Goal: Answer question/provide support: Share knowledge or assist other users

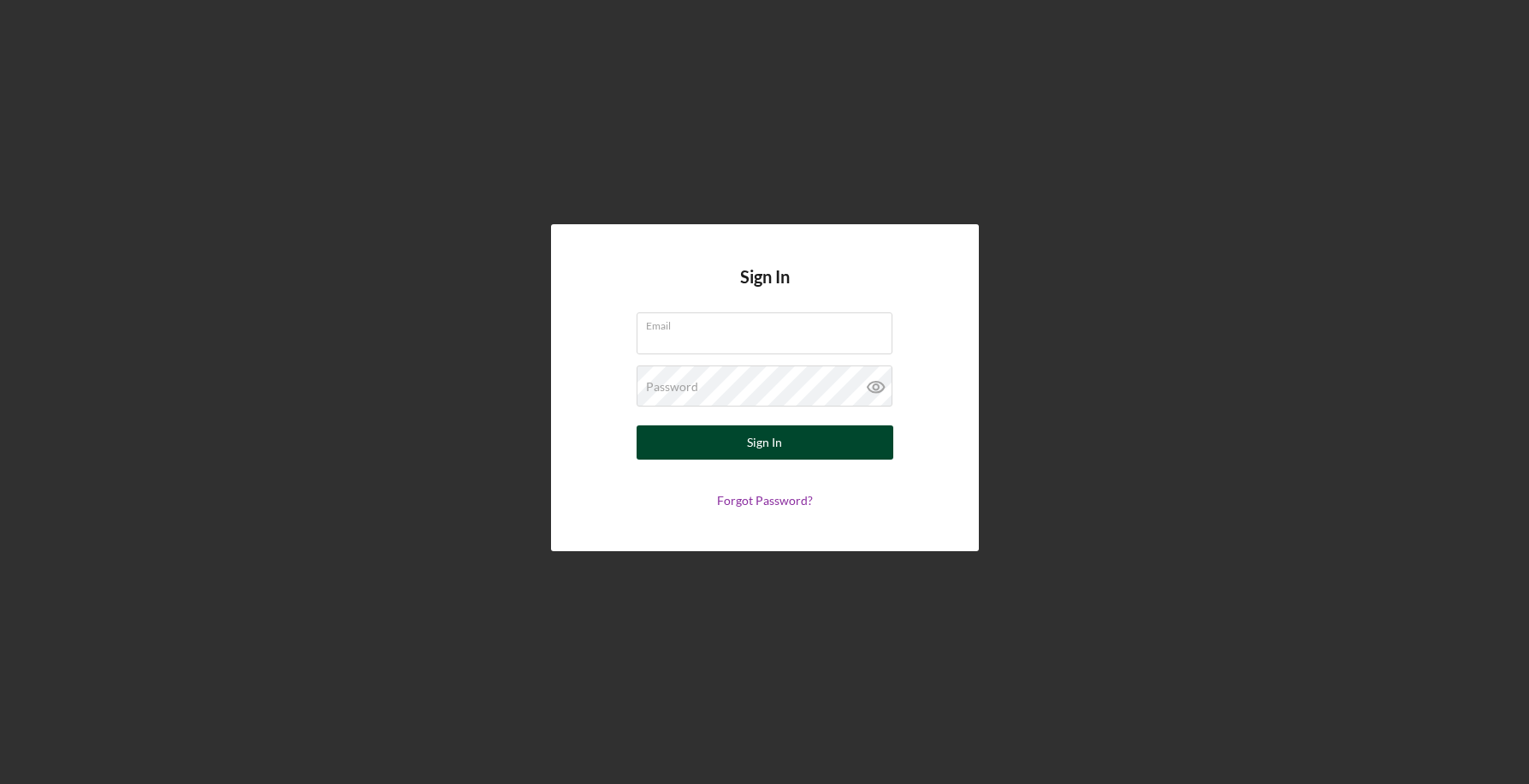
type input "[EMAIL_ADDRESS][DOMAIN_NAME]"
click at [767, 433] on div "Sign In" at bounding box center [764, 441] width 35 height 34
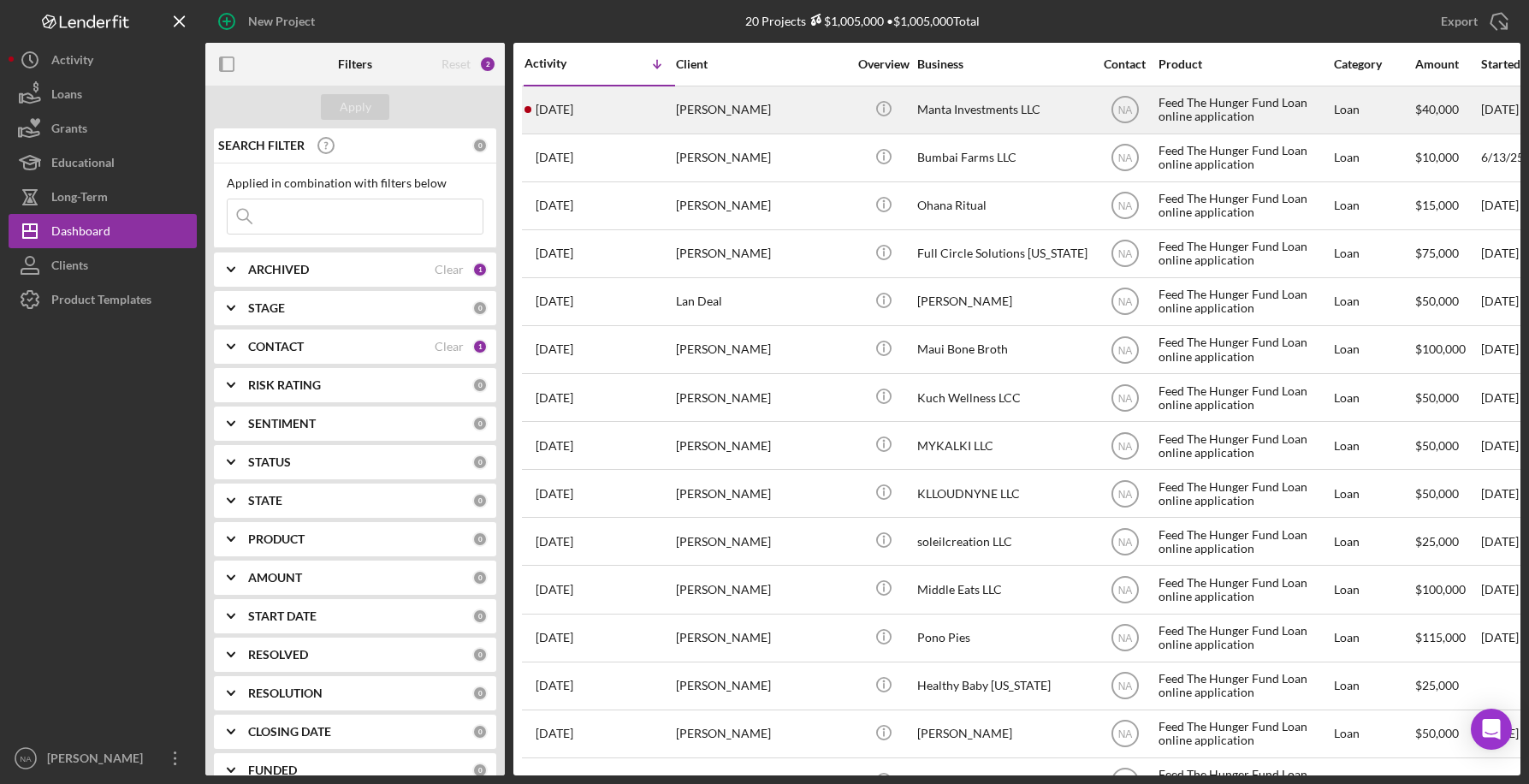
click at [779, 111] on div "[PERSON_NAME]" at bounding box center [761, 110] width 171 height 45
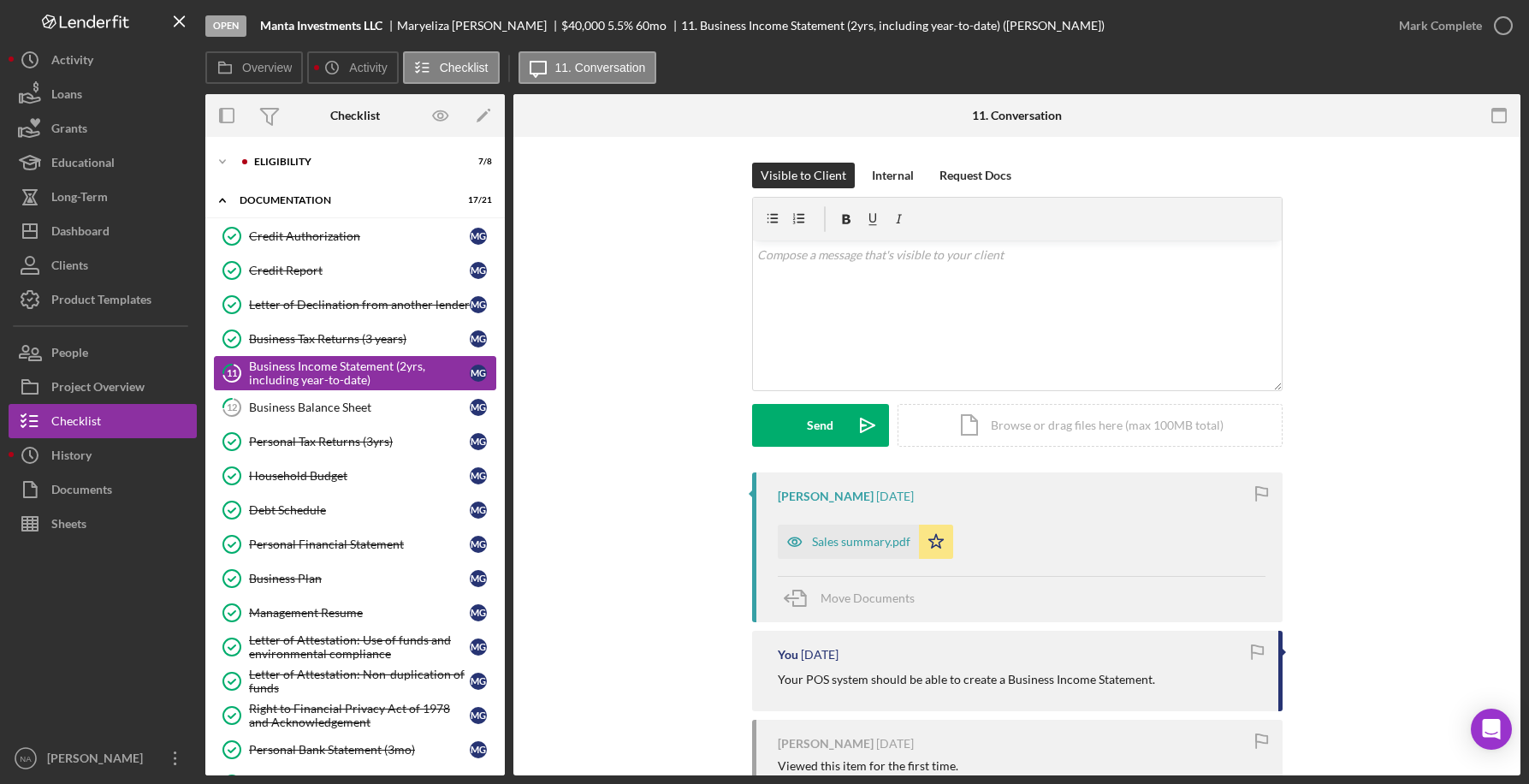
click at [392, 375] on div "Business Income Statement (2yrs, including year-to-date)" at bounding box center [359, 373] width 221 height 28
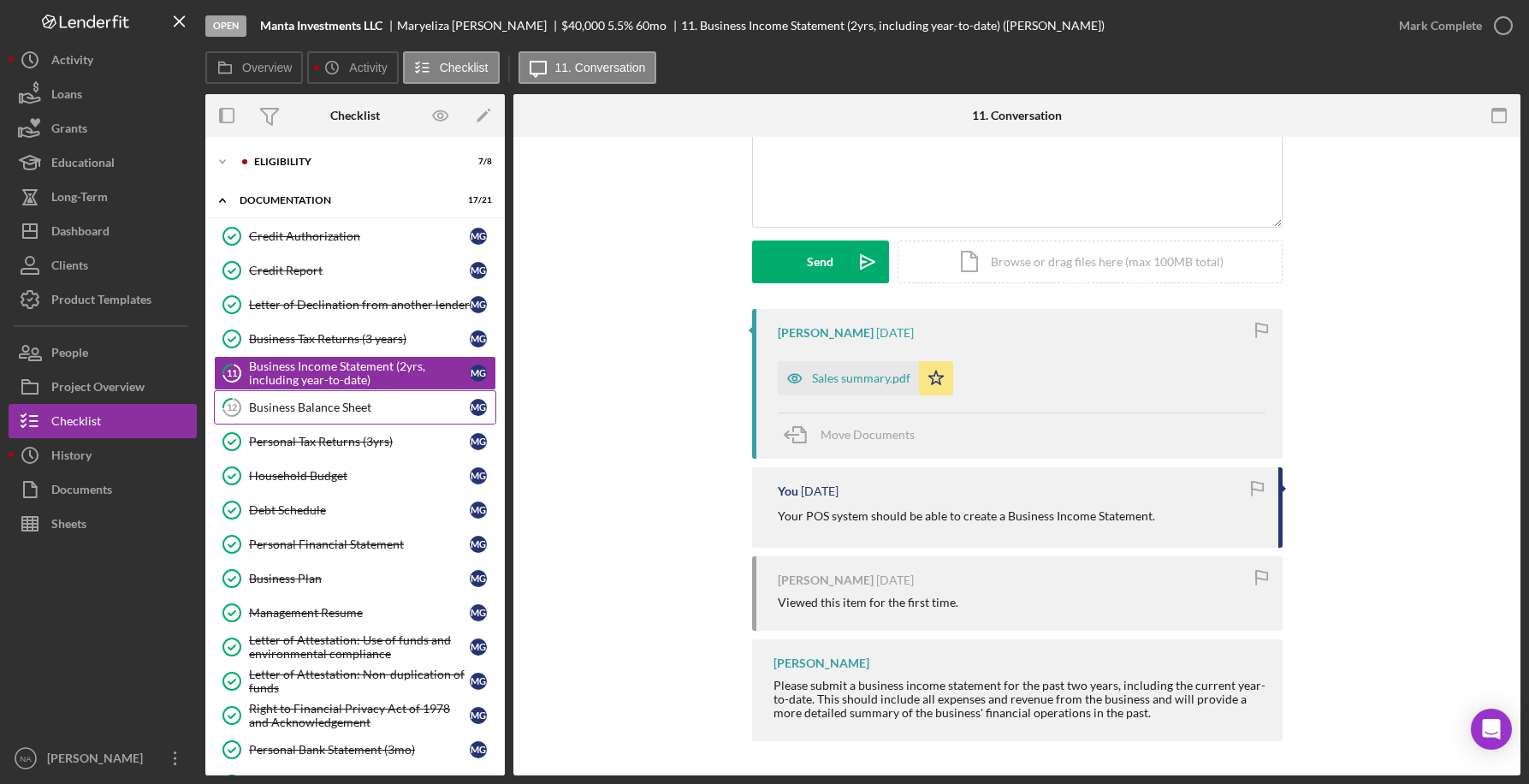
click at [382, 403] on div "Business Balance Sheet" at bounding box center [359, 408] width 221 height 14
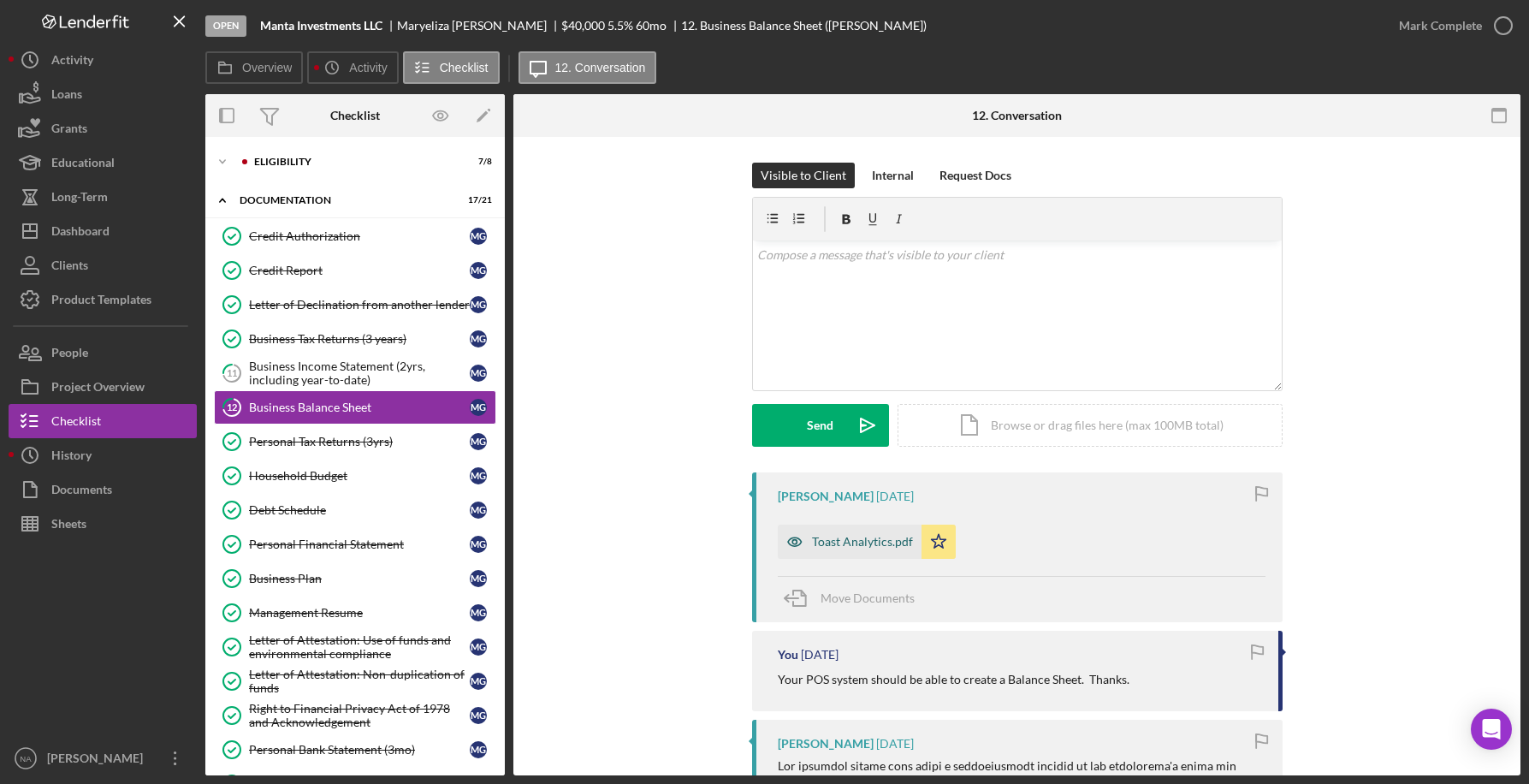
click at [854, 535] on div "Toast Analytics.pdf" at bounding box center [862, 542] width 101 height 14
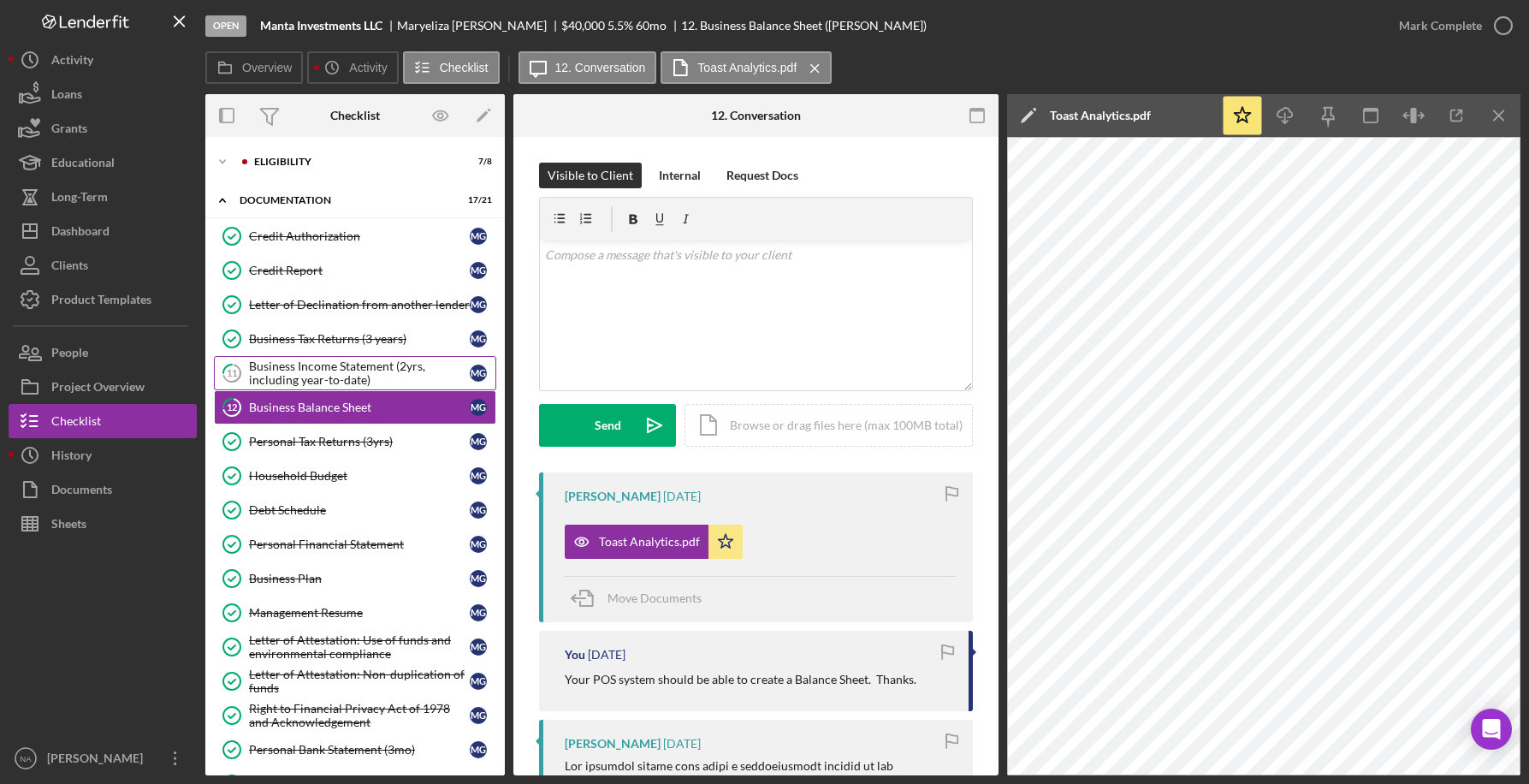
click at [376, 372] on div "Business Income Statement (2yrs, including year-to-date)" at bounding box center [359, 373] width 221 height 28
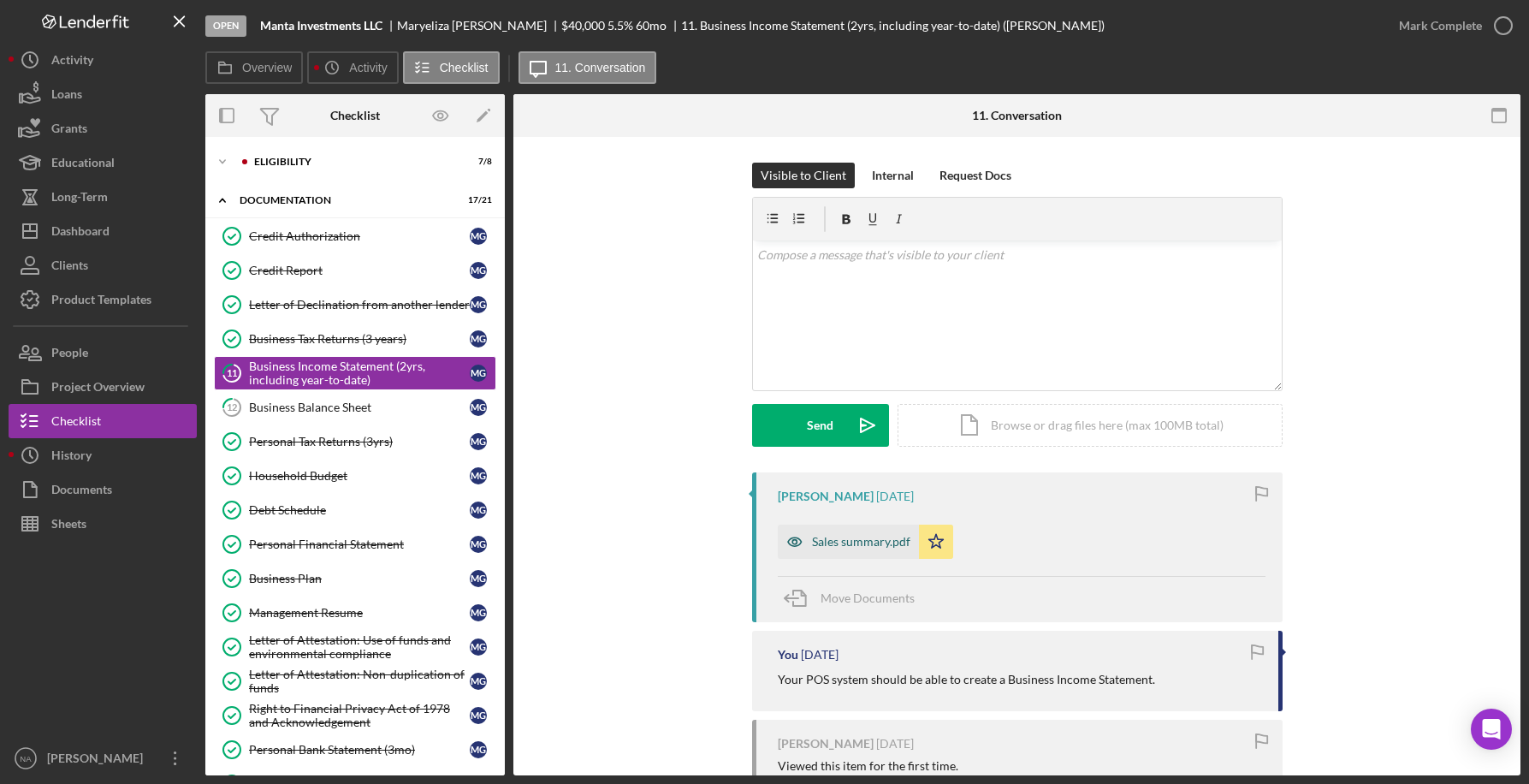
click at [844, 545] on div "Sales summary.pdf" at bounding box center [860, 542] width 98 height 14
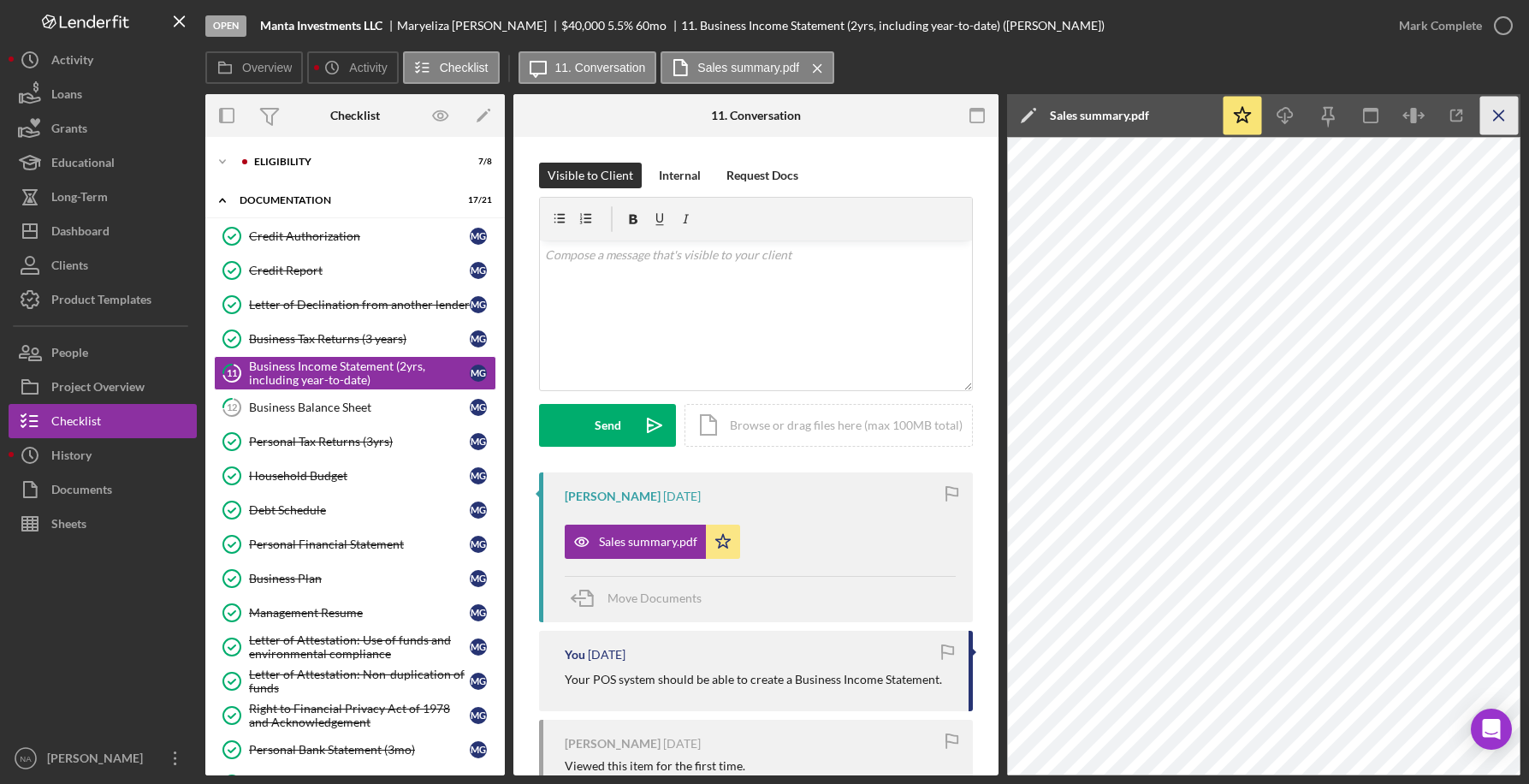
click at [1496, 112] on icon "Icon/Menu Close" at bounding box center [1500, 115] width 38 height 38
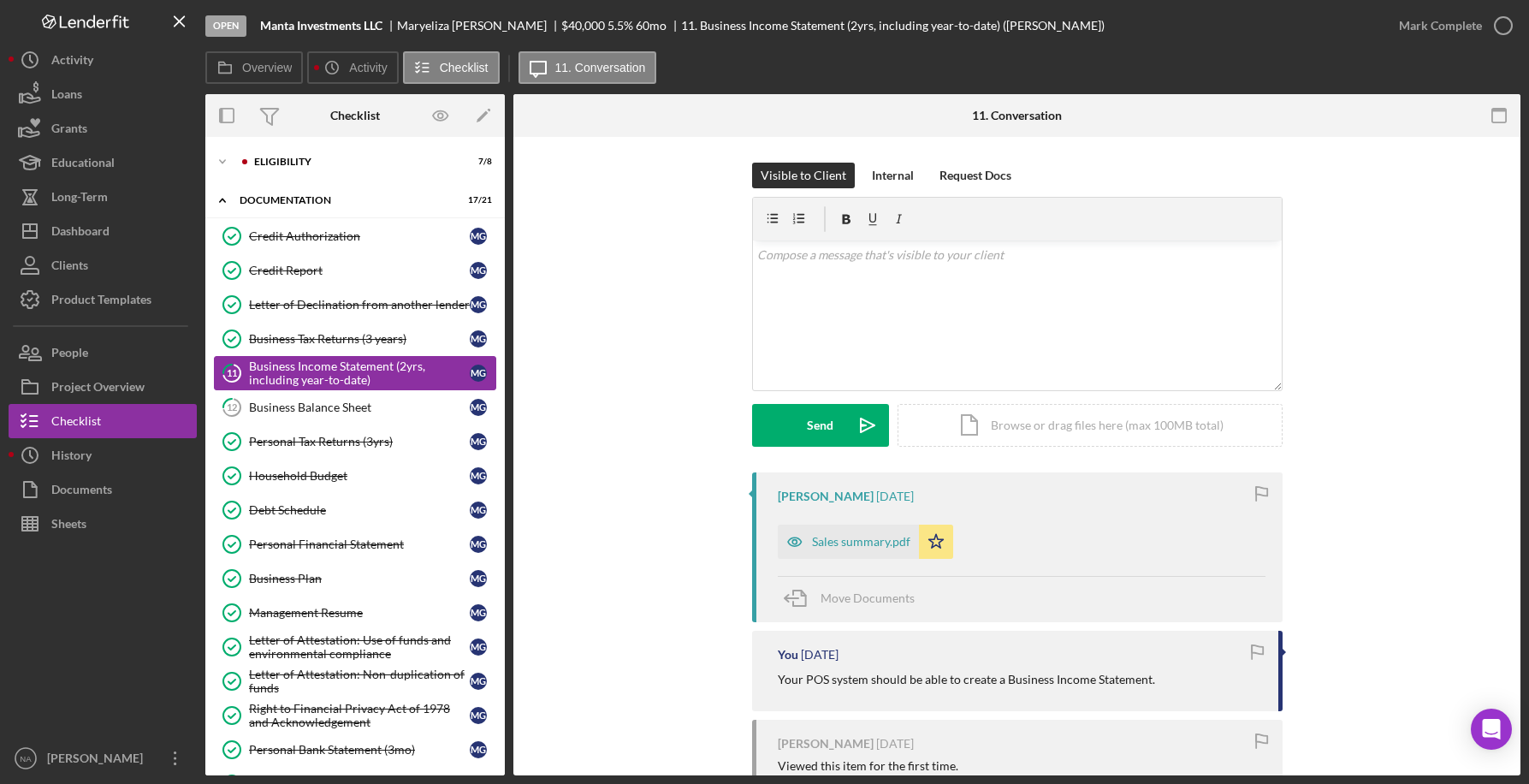
click at [391, 372] on div "Business Income Statement (2yrs, including year-to-date)" at bounding box center [359, 373] width 221 height 28
click at [787, 259] on p at bounding box center [1016, 255] width 519 height 19
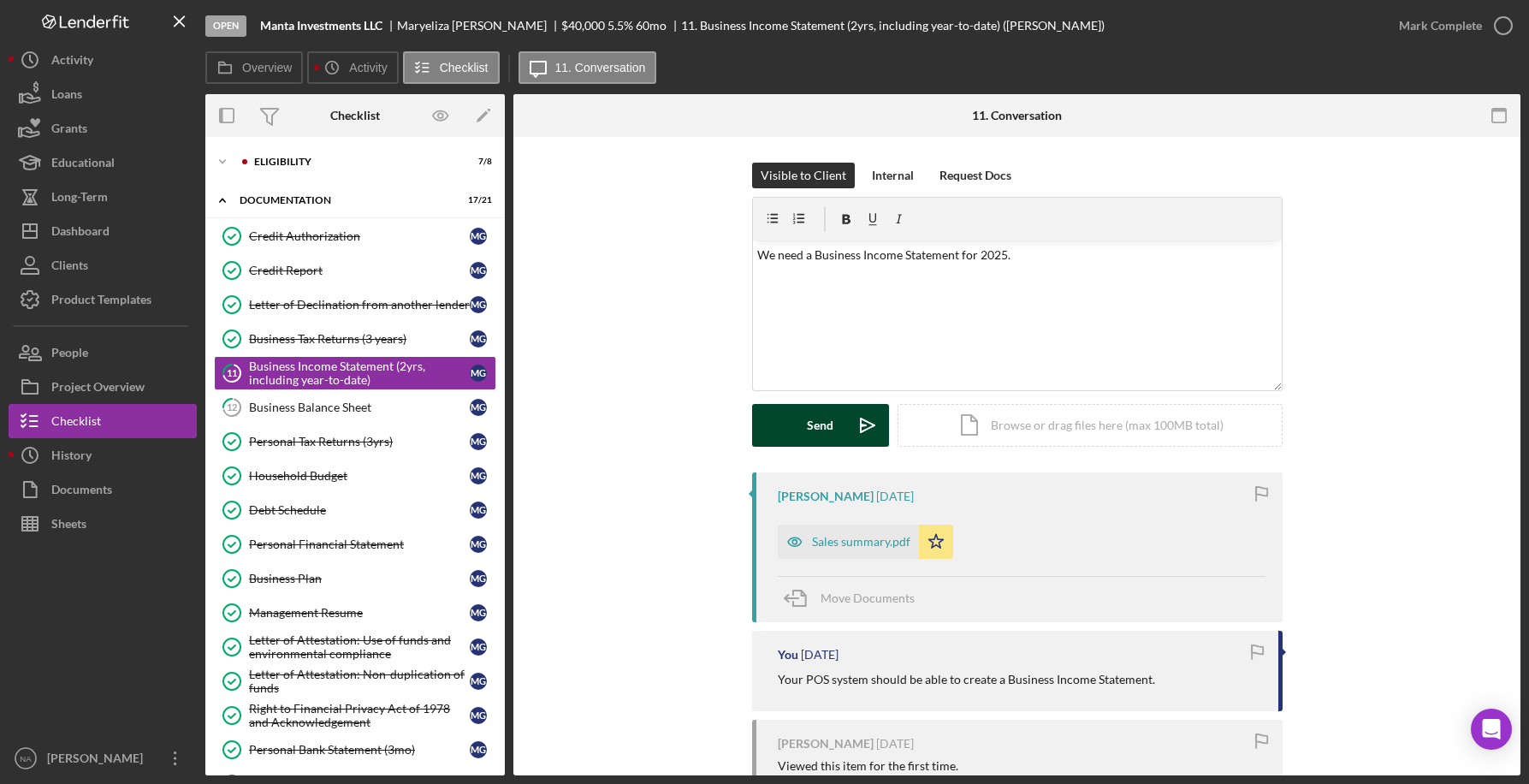
click at [800, 424] on button "Send Icon/icon-invite-send" at bounding box center [820, 425] width 137 height 42
drag, startPoint x: 397, startPoint y: 403, endPoint x: 540, endPoint y: 395, distance: 143.2
click at [397, 403] on div "Business Balance Sheet" at bounding box center [359, 408] width 221 height 14
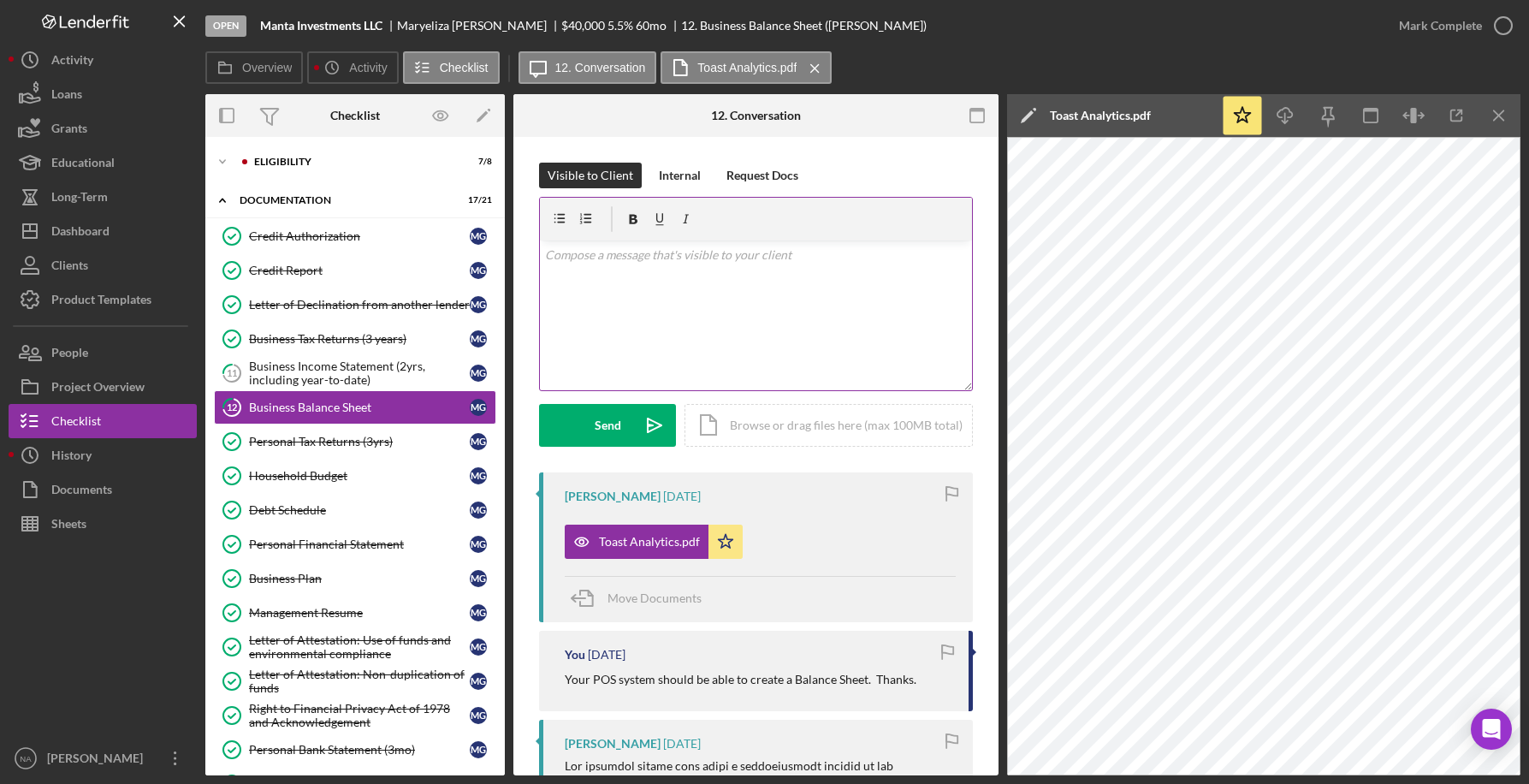
click at [587, 264] on p at bounding box center [755, 255] width 422 height 19
click at [595, 419] on div "Send" at bounding box center [608, 425] width 27 height 42
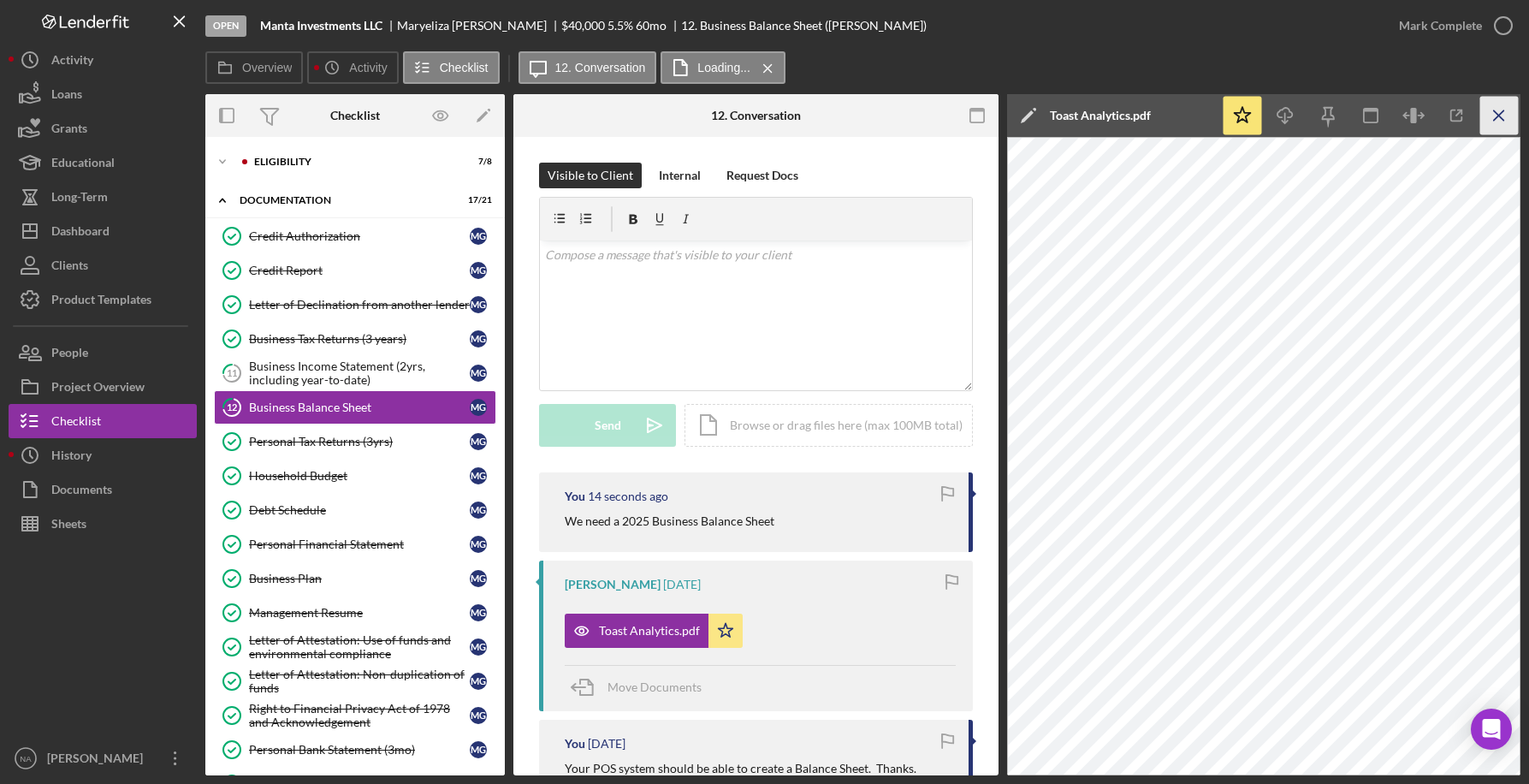
click at [1500, 111] on icon "Icon/Menu Close" at bounding box center [1500, 115] width 38 height 38
